Goal: Task Accomplishment & Management: Use online tool/utility

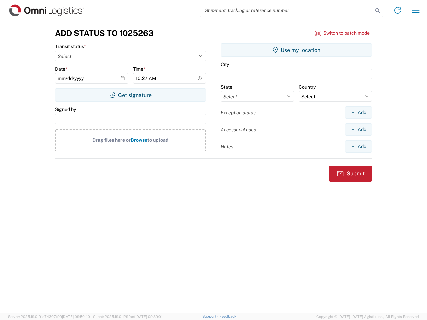
click at [286, 10] on input "search" at bounding box center [286, 10] width 173 height 13
click at [377, 11] on icon at bounding box center [377, 10] width 9 height 9
click at [397, 10] on icon at bounding box center [397, 10] width 11 height 11
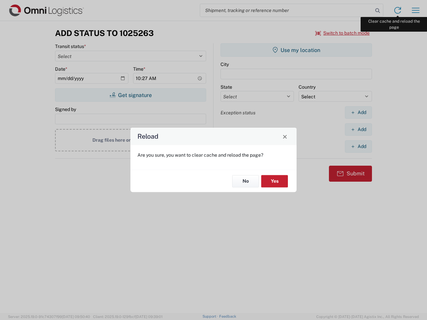
click at [415, 10] on div "Reload Are you sure, you want to clear cache and reload the page? No Yes" at bounding box center [213, 160] width 427 height 320
click at [342, 33] on div "Reload Are you sure, you want to clear cache and reload the page? No Yes" at bounding box center [213, 160] width 427 height 320
click at [130, 95] on div "Reload Are you sure, you want to clear cache and reload the page? No Yes" at bounding box center [213, 160] width 427 height 320
click at [296, 50] on div "Reload Are you sure, you want to clear cache and reload the page? No Yes" at bounding box center [213, 160] width 427 height 320
click at [358, 112] on div "Reload Are you sure, you want to clear cache and reload the page? No Yes" at bounding box center [213, 160] width 427 height 320
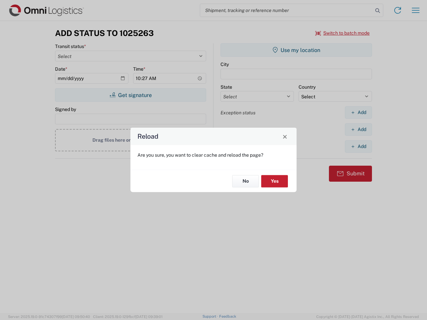
click at [358, 129] on div "Reload Are you sure, you want to clear cache and reload the page? No Yes" at bounding box center [213, 160] width 427 height 320
click at [358, 146] on div "Reload Are you sure, you want to clear cache and reload the page? No Yes" at bounding box center [213, 160] width 427 height 320
